Goal: Information Seeking & Learning: Learn about a topic

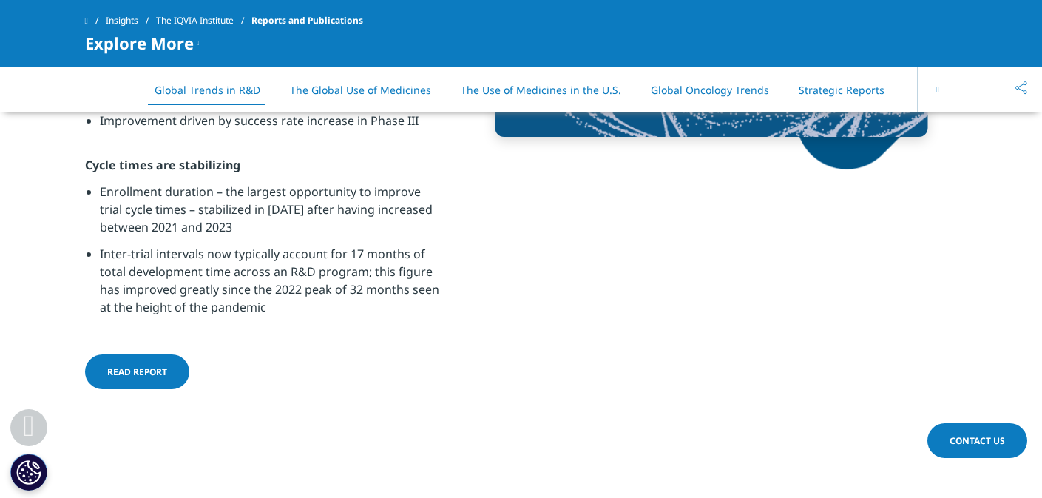
scroll to position [1184, 0]
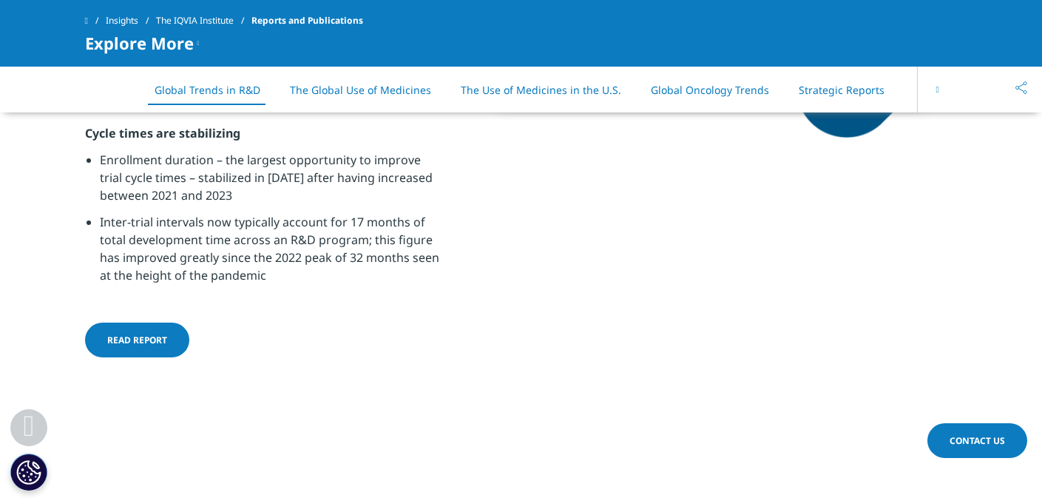
click at [141, 341] on span "Read report" at bounding box center [137, 340] width 60 height 13
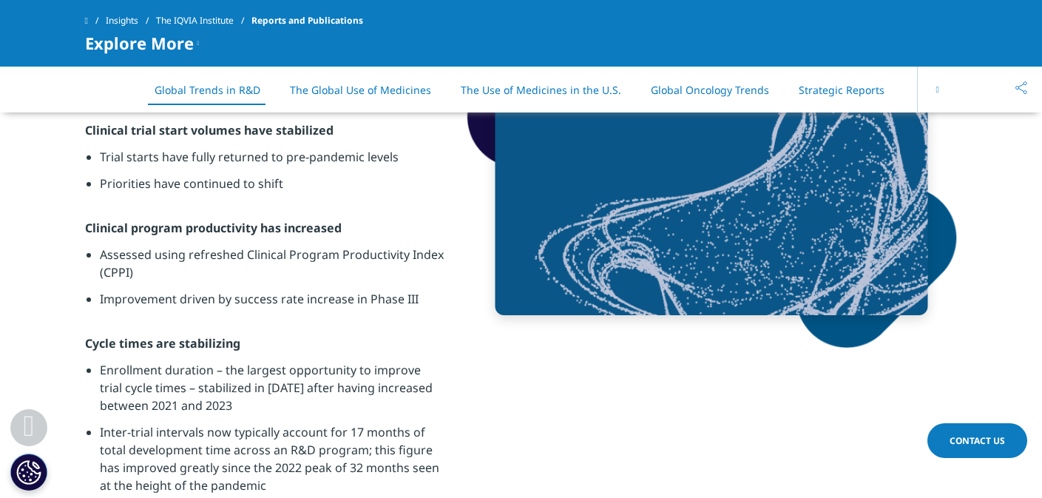
scroll to position [888, 0]
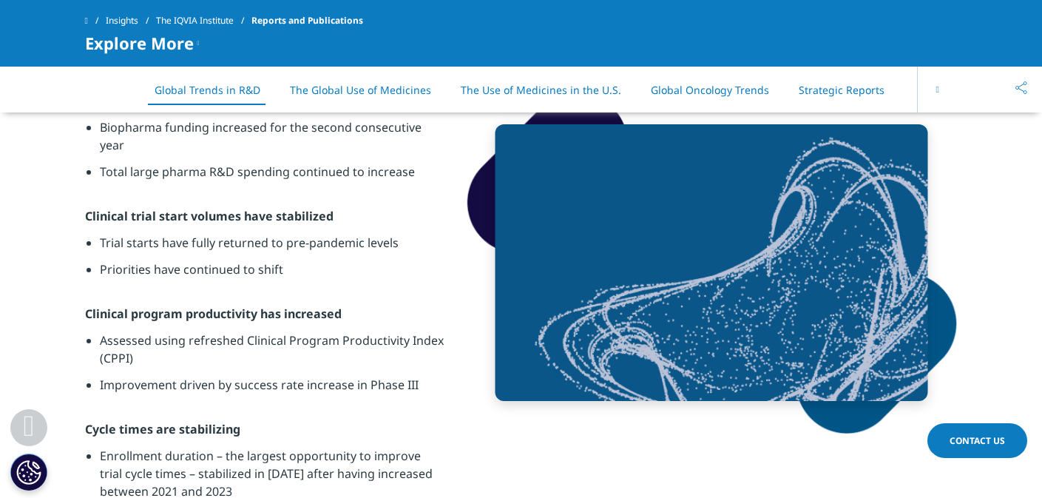
click at [132, 20] on link "Insights" at bounding box center [131, 20] width 50 height 27
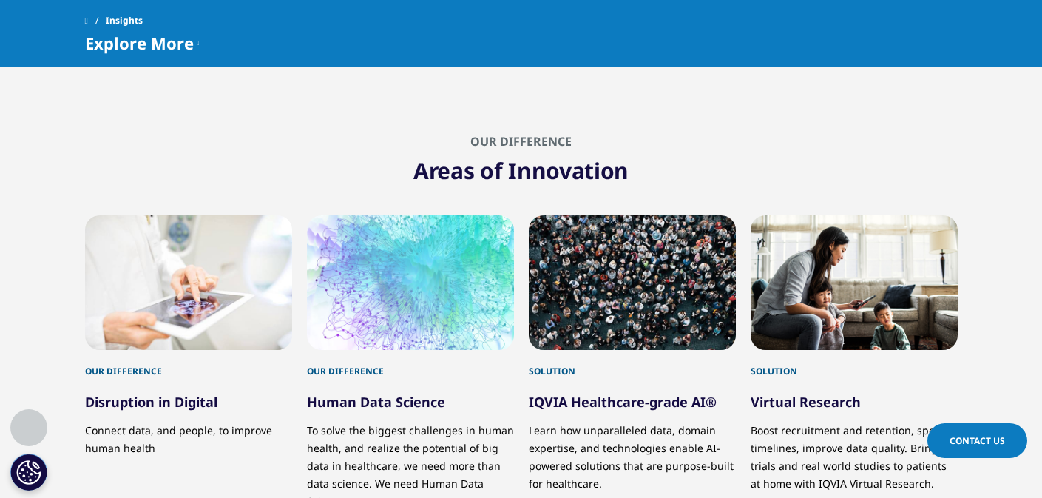
scroll to position [2293, 0]
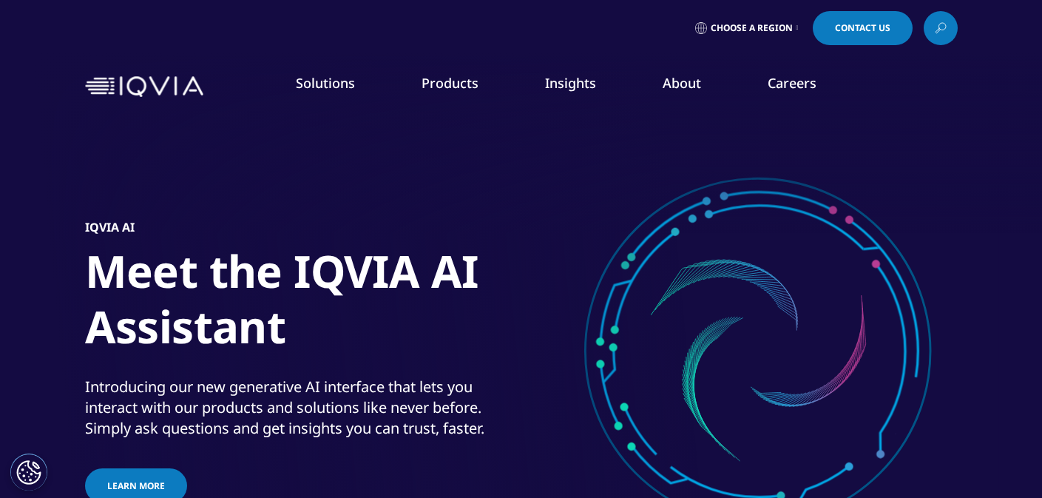
click at [531, 341] on link "READ MORE" at bounding box center [552, 340] width 153 height 13
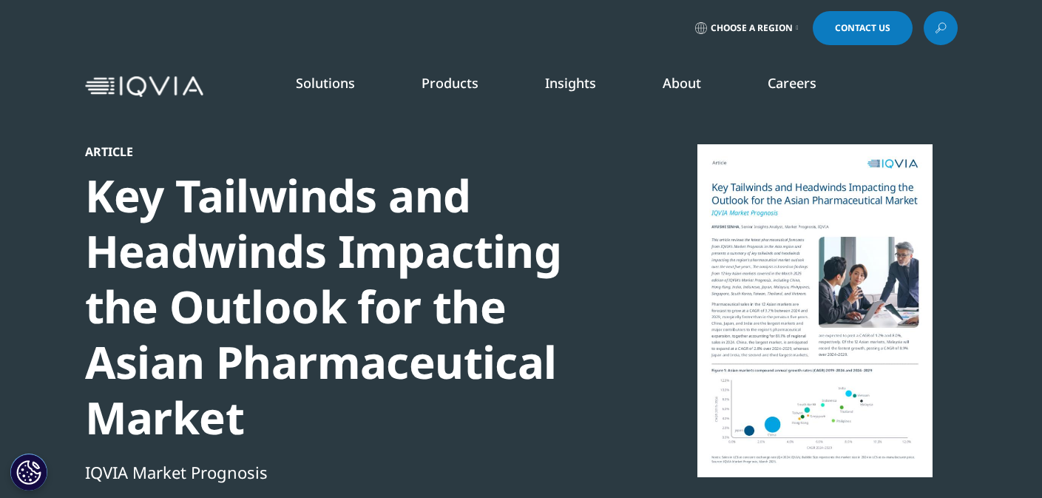
scroll to position [1261, 873]
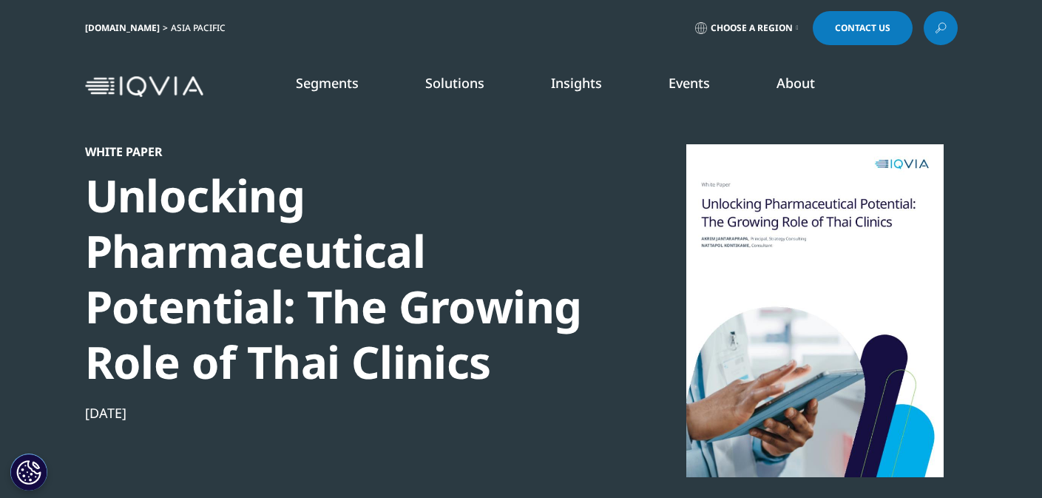
scroll to position [573, 873]
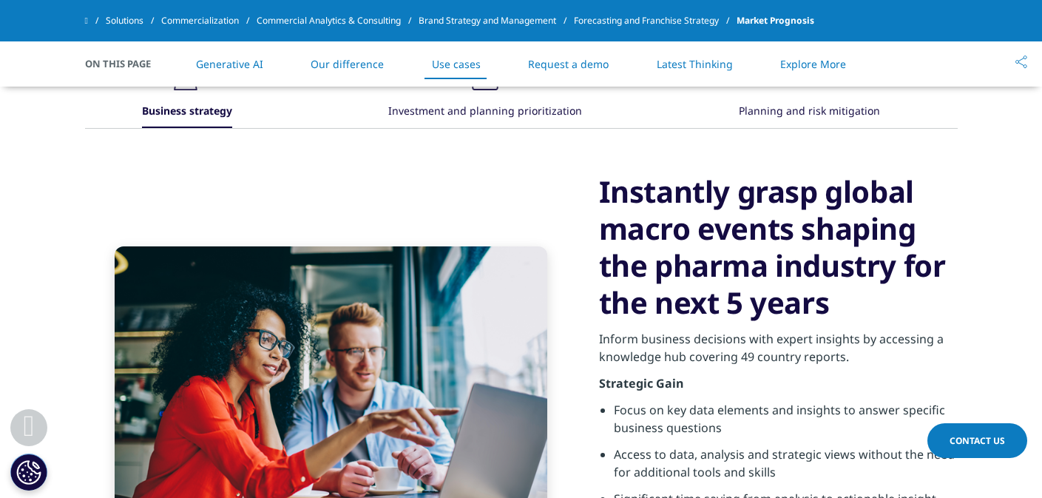
scroll to position [2367, 0]
